Goal: Check status: Check status

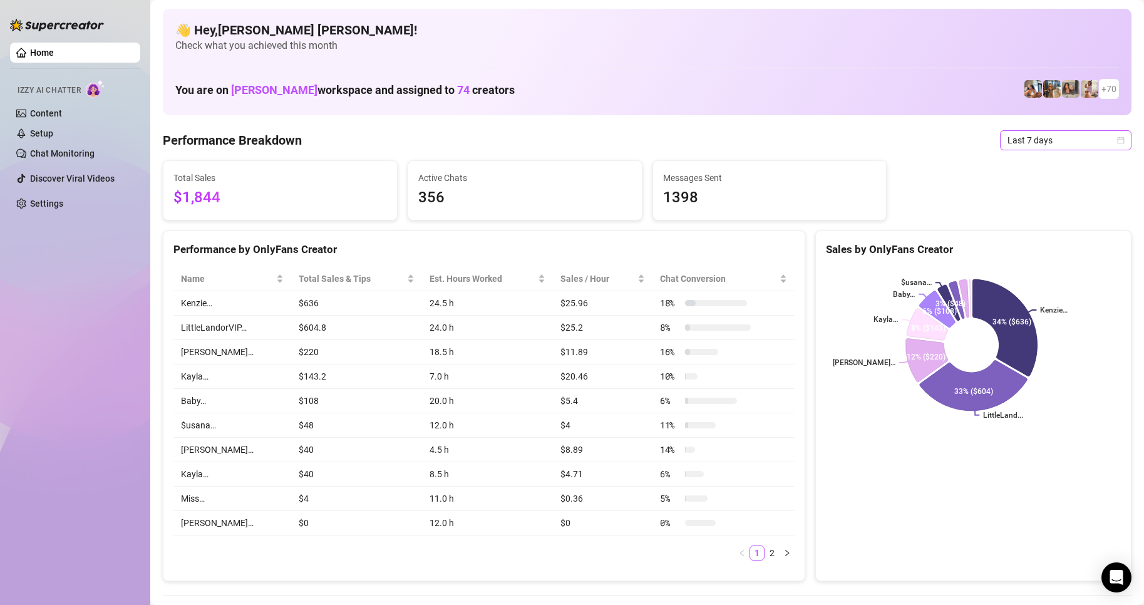
click at [1117, 137] on icon "calendar" at bounding box center [1121, 141] width 8 height 8
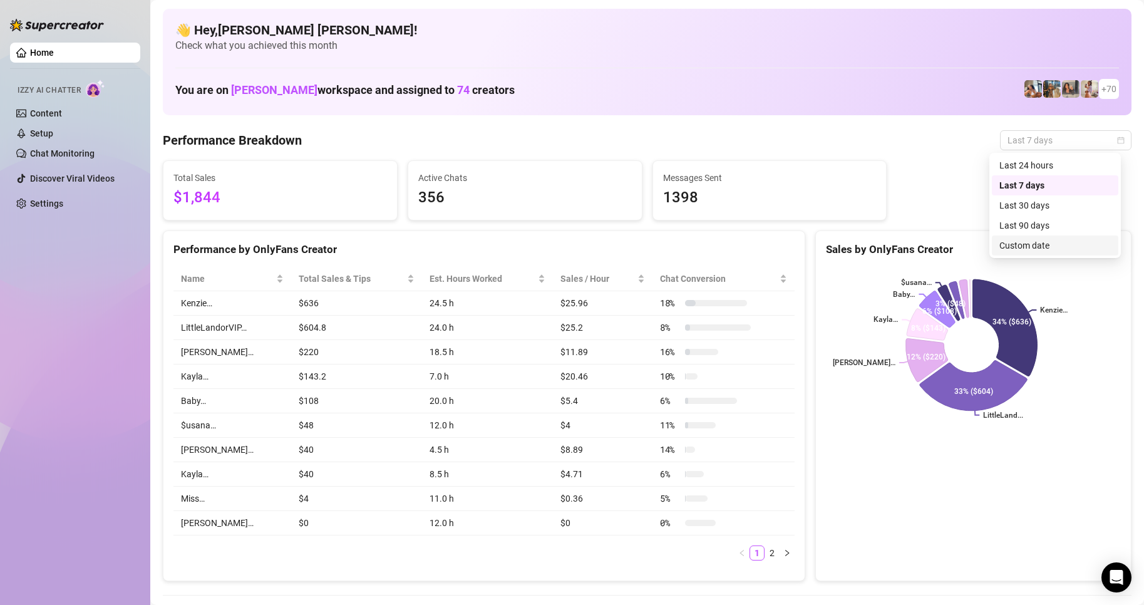
click at [1022, 242] on div "Custom date" at bounding box center [1055, 246] width 111 height 14
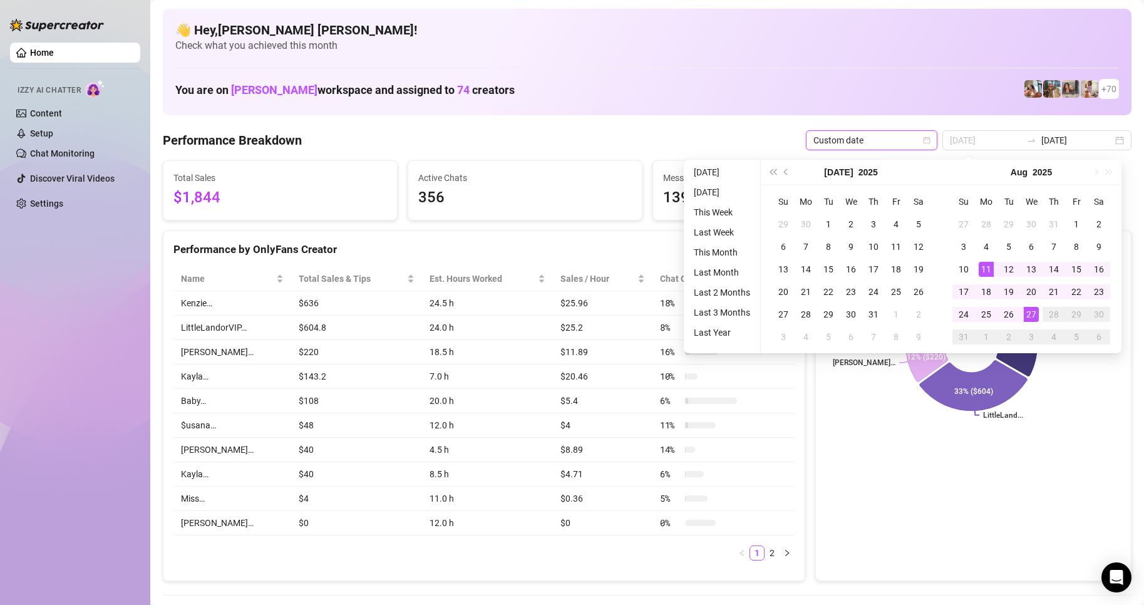
type input "[DATE]"
click at [1024, 318] on div "27" at bounding box center [1031, 314] width 15 height 15
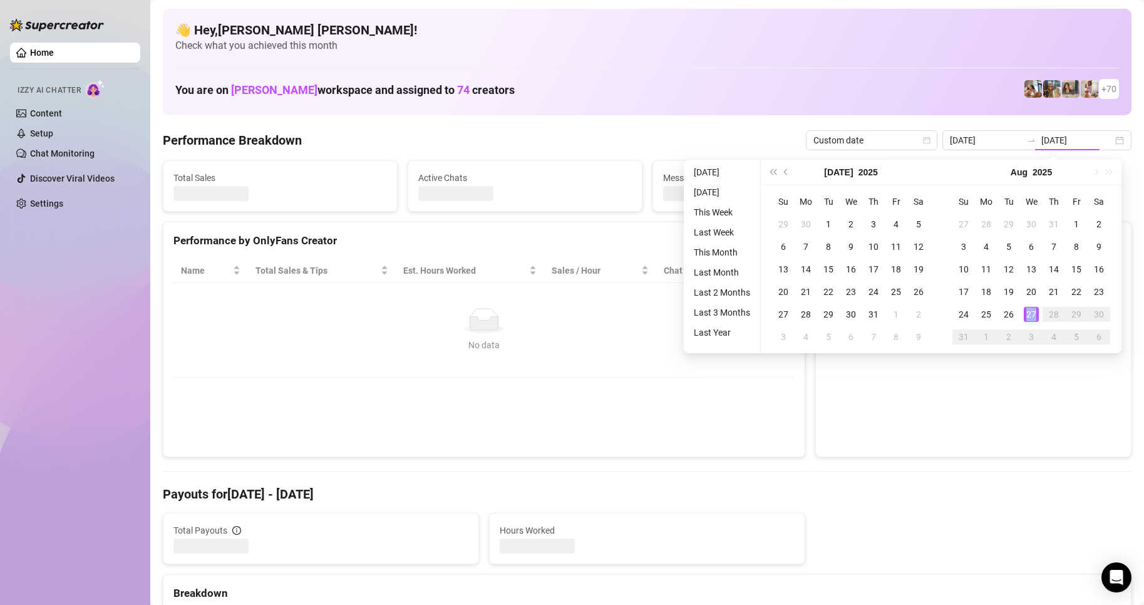
type input "[DATE]"
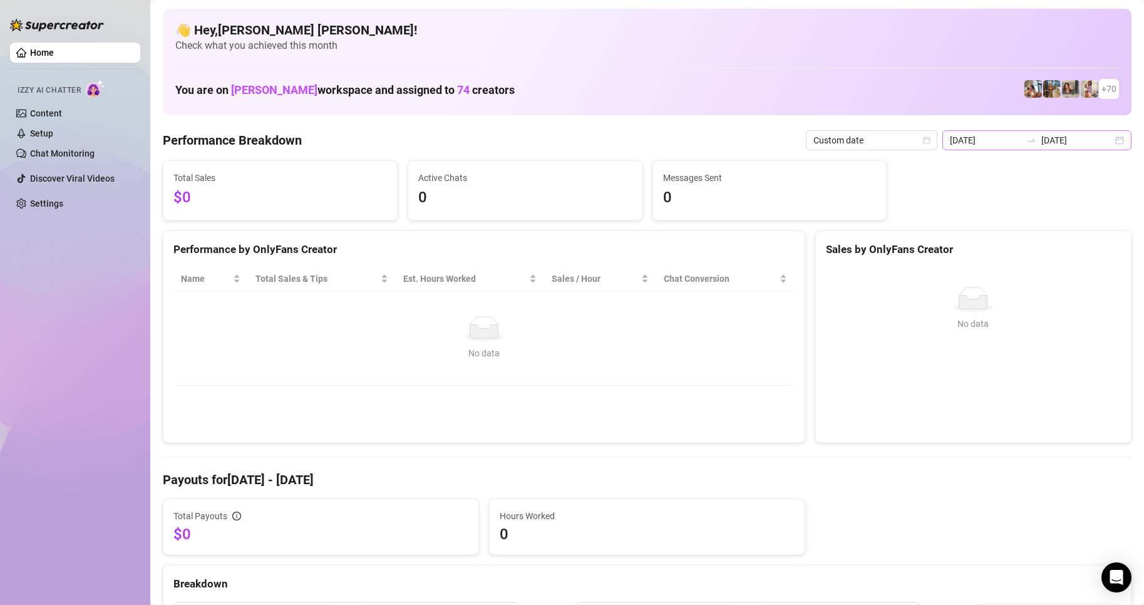
click at [1107, 132] on div "2025-08-27 2025-08-27" at bounding box center [1037, 140] width 189 height 20
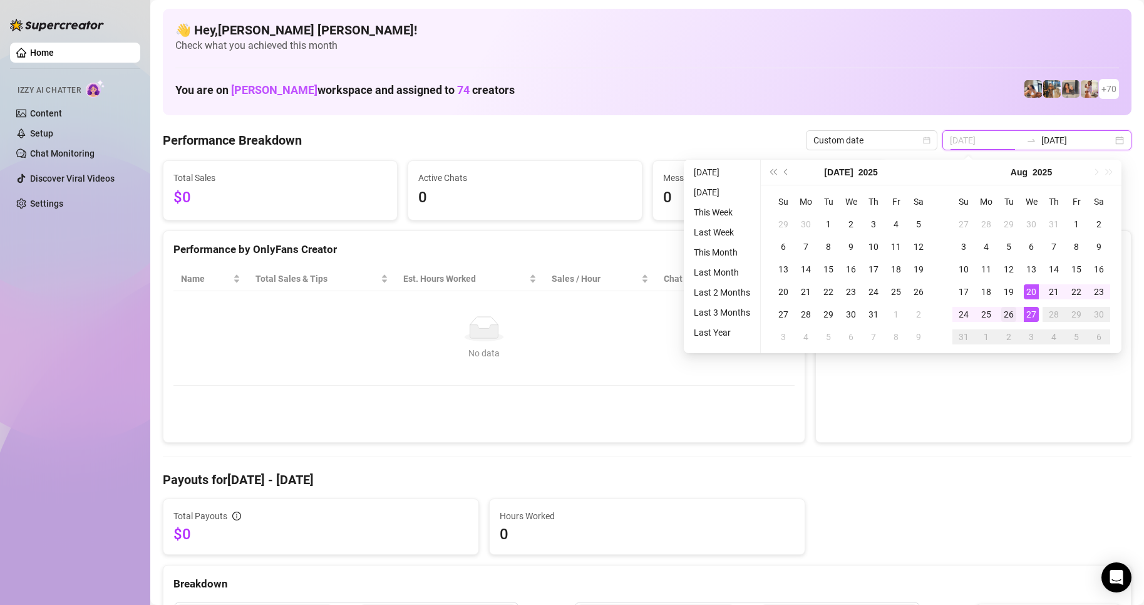
type input "[DATE]"
click at [1006, 317] on div "26" at bounding box center [1009, 314] width 15 height 15
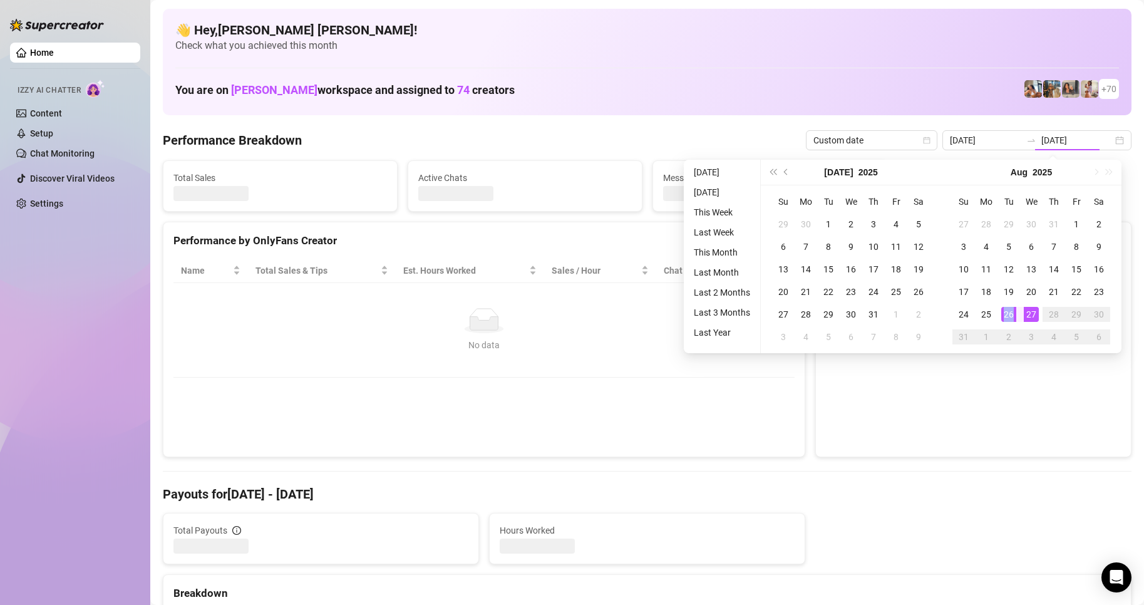
type input "[DATE]"
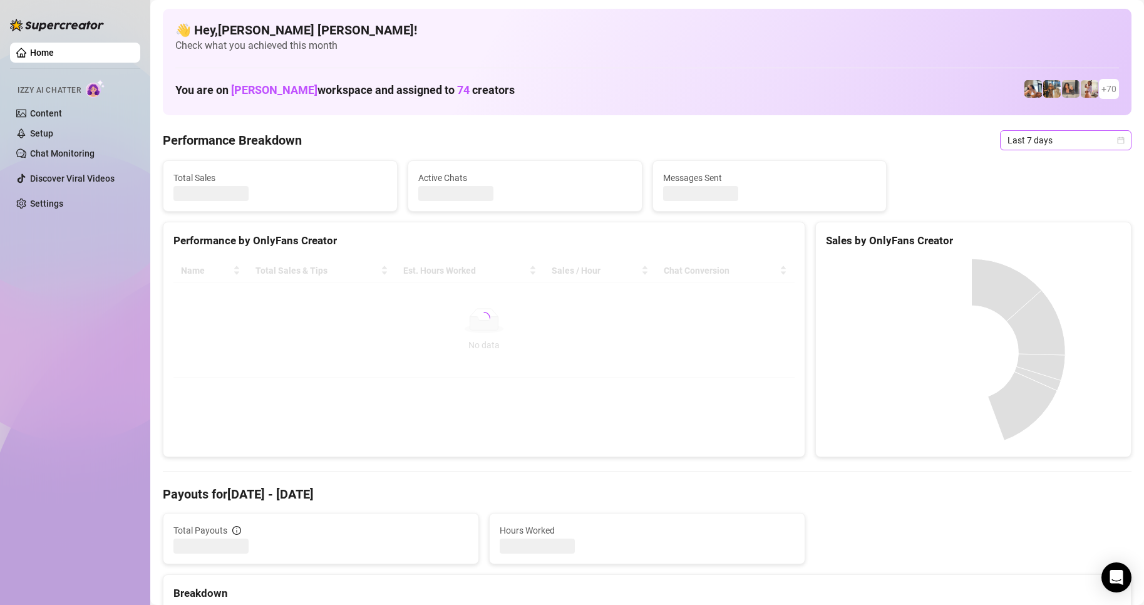
click at [1117, 140] on icon "calendar" at bounding box center [1121, 141] width 8 height 8
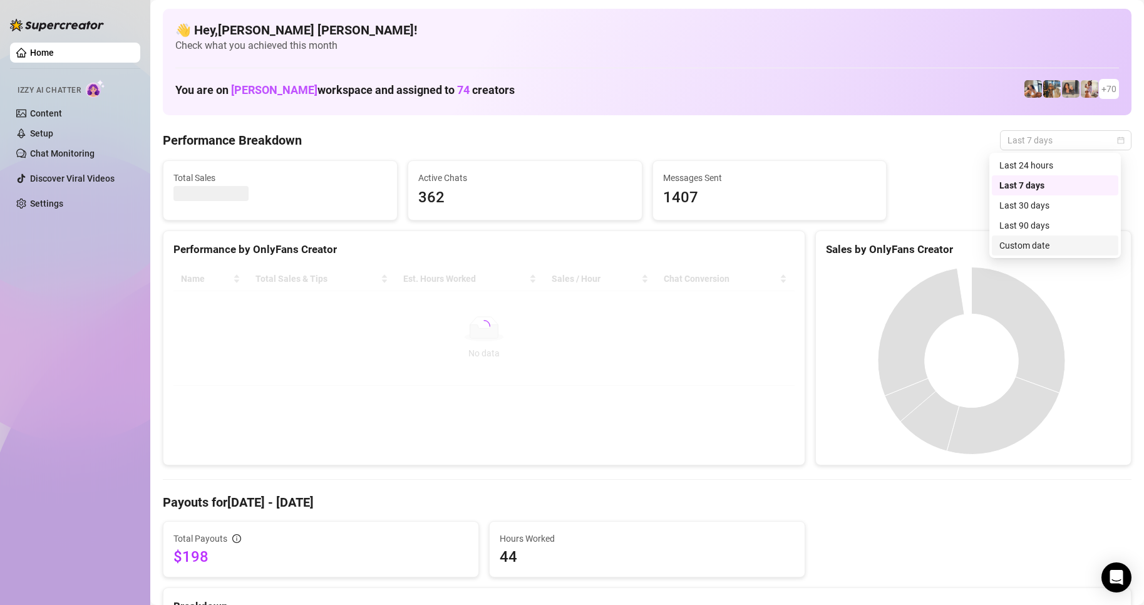
click at [1030, 242] on div "Custom date" at bounding box center [1055, 246] width 111 height 14
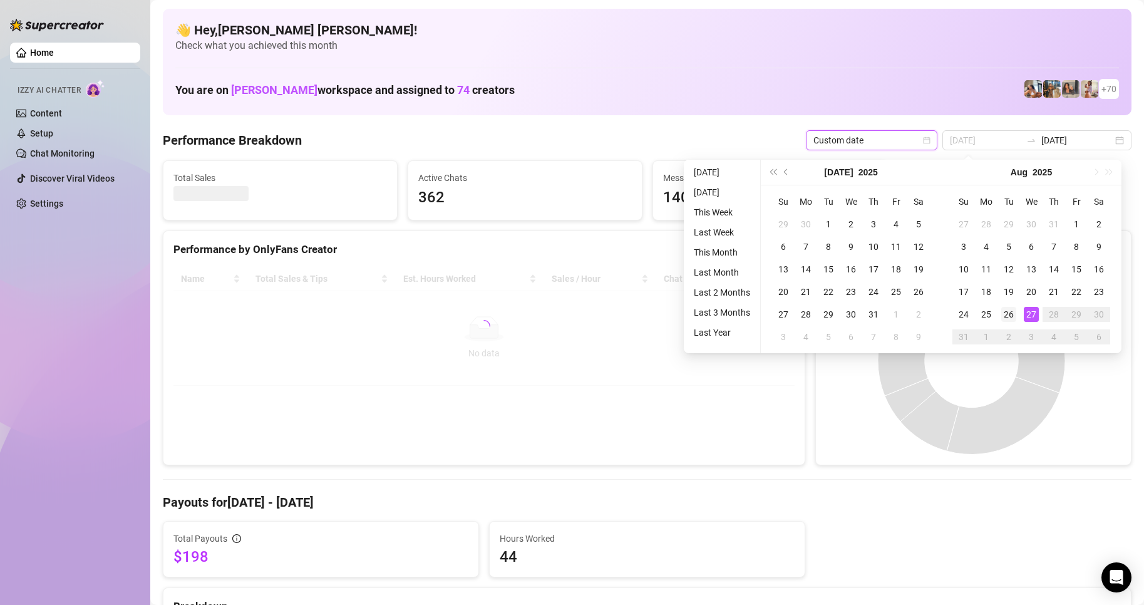
type input "[DATE]"
click at [1012, 314] on div "26" at bounding box center [1009, 314] width 15 height 15
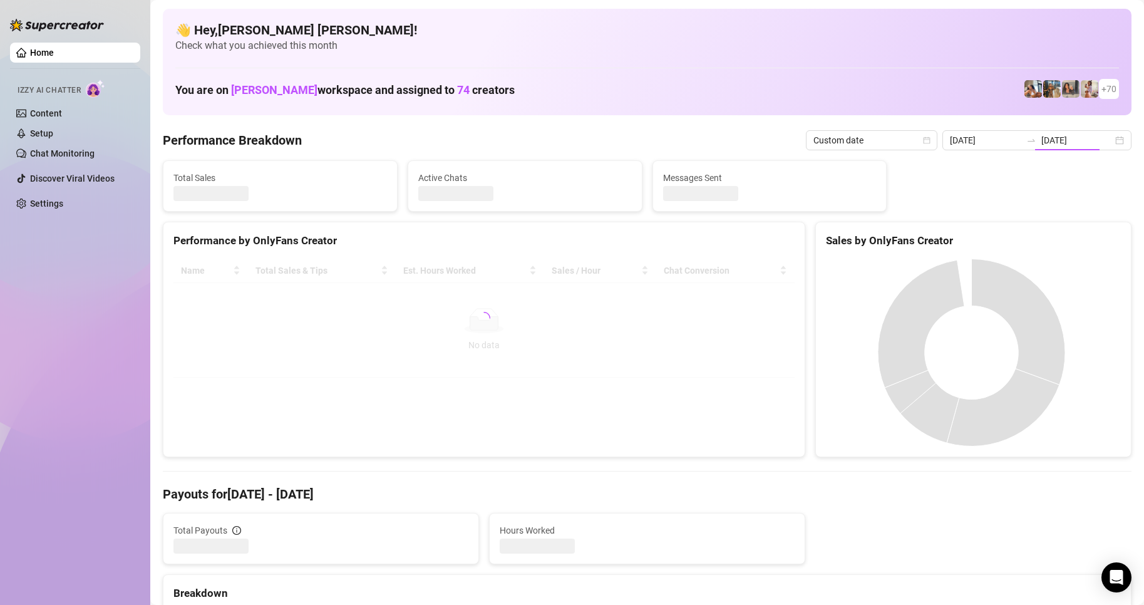
type input "[DATE]"
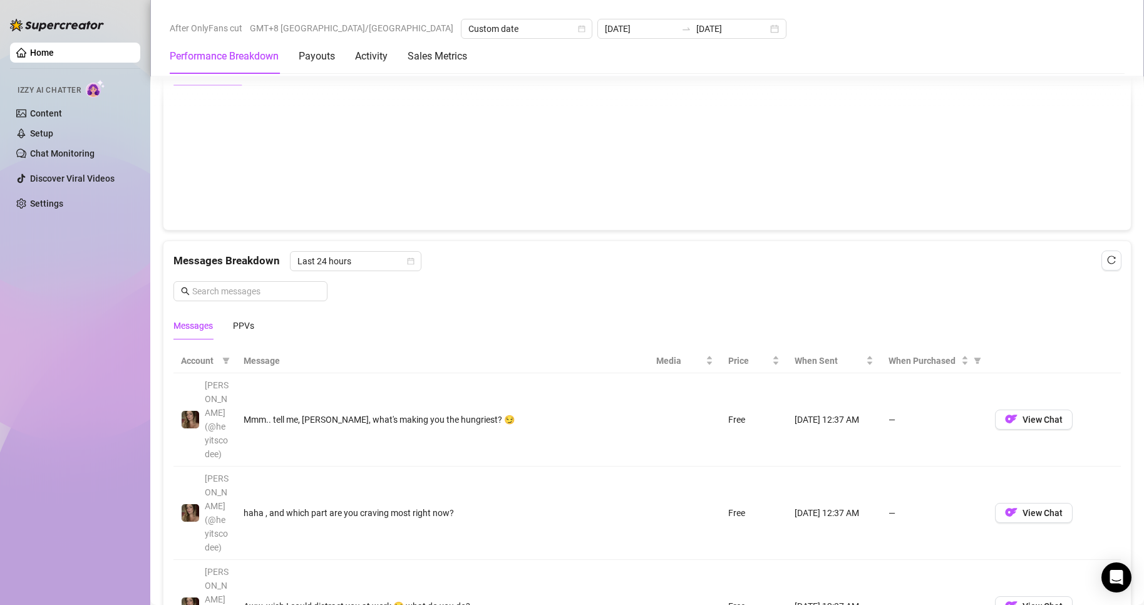
scroll to position [1190, 0]
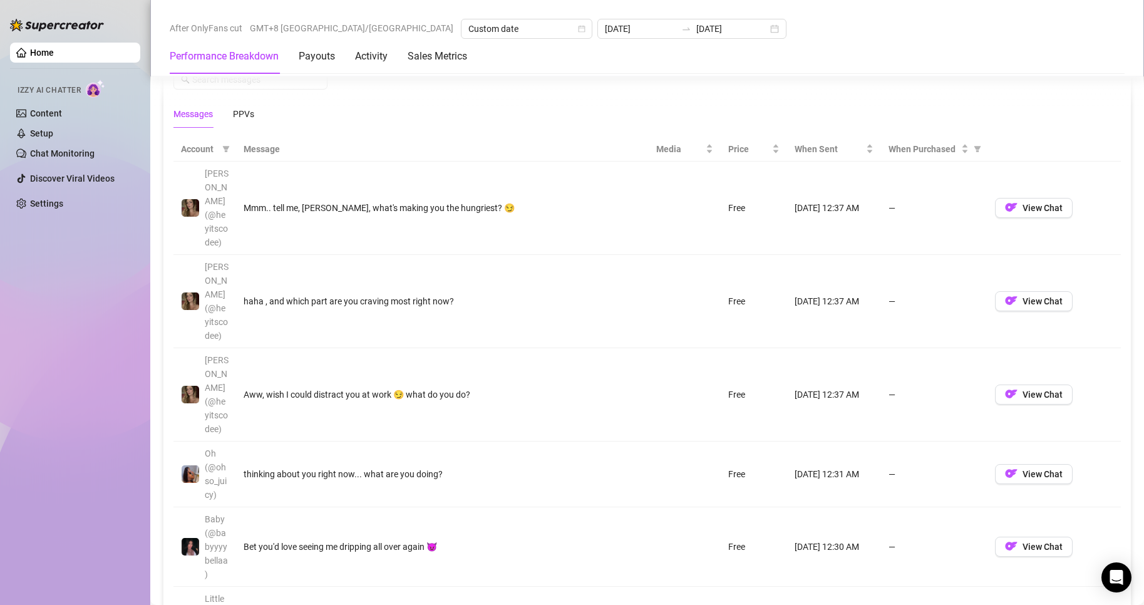
click at [988, 153] on th at bounding box center [1054, 149] width 133 height 24
click at [974, 153] on icon "filter" at bounding box center [978, 149] width 8 height 8
click at [886, 199] on input "radio" at bounding box center [885, 199] width 5 height 8
radio input "true"
click at [948, 239] on span "OK" at bounding box center [947, 244] width 12 height 10
